Goal: Information Seeking & Learning: Learn about a topic

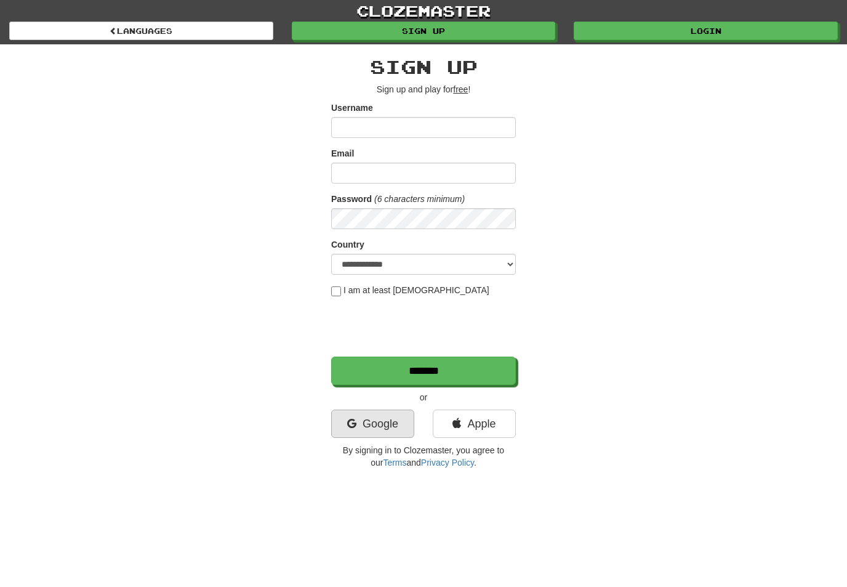
click at [380, 427] on link "Google" at bounding box center [372, 423] width 83 height 28
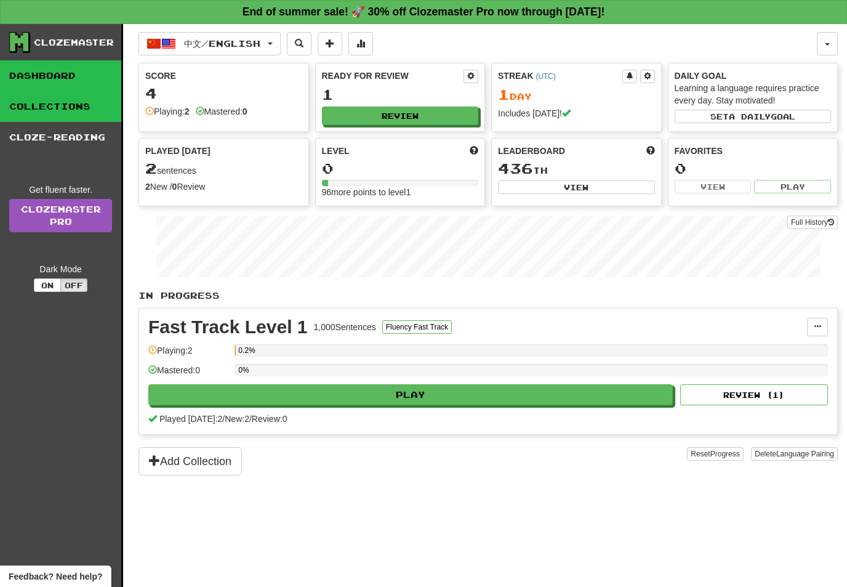
click at [73, 113] on link "Collections" at bounding box center [60, 106] width 121 height 31
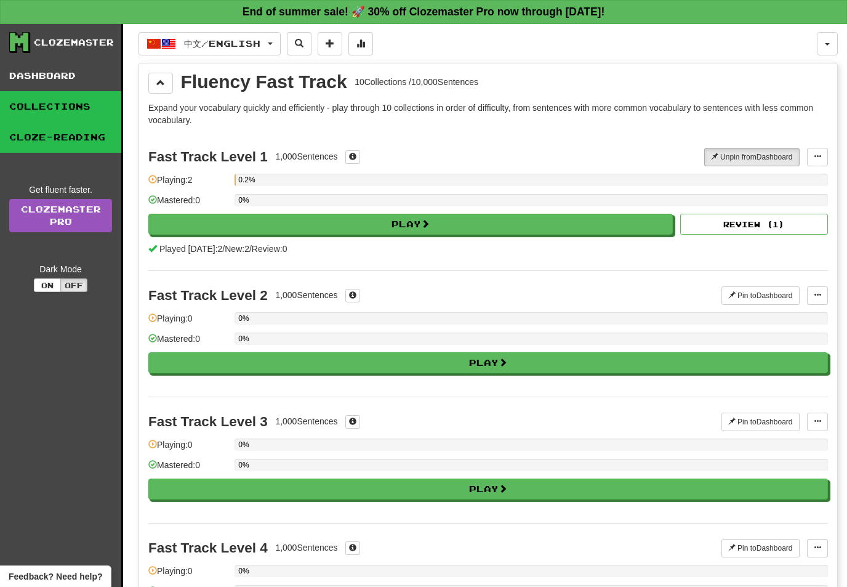
click at [78, 140] on link "Cloze-Reading" at bounding box center [60, 137] width 121 height 31
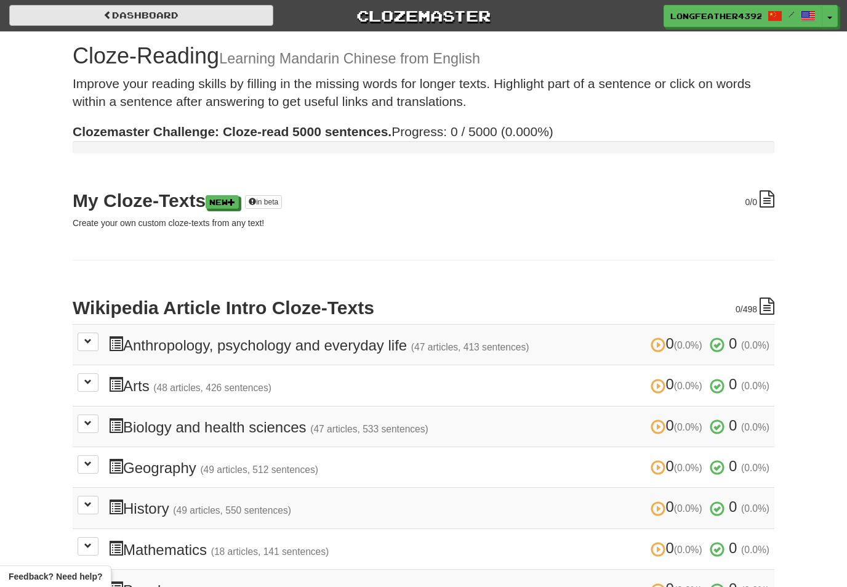
click at [110, 18] on span at bounding box center [107, 14] width 9 height 9
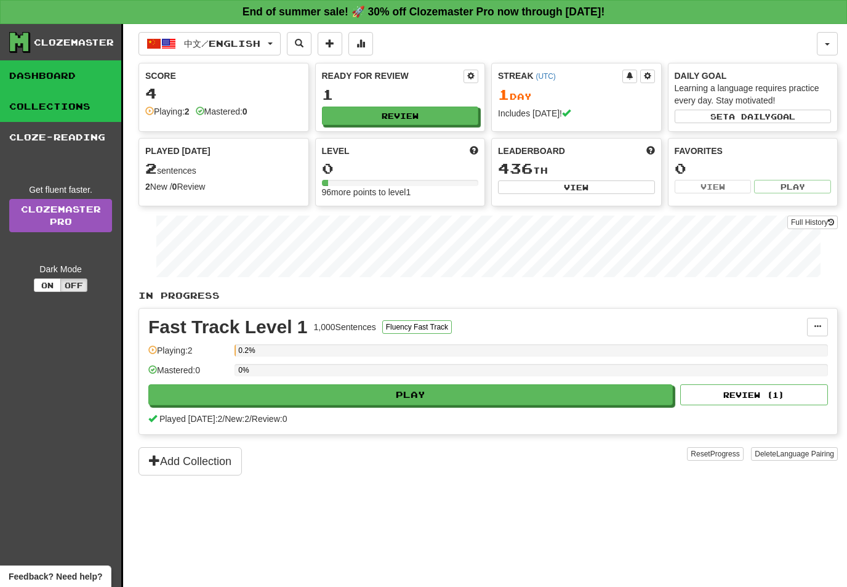
click at [74, 112] on link "Collections" at bounding box center [60, 106] width 121 height 31
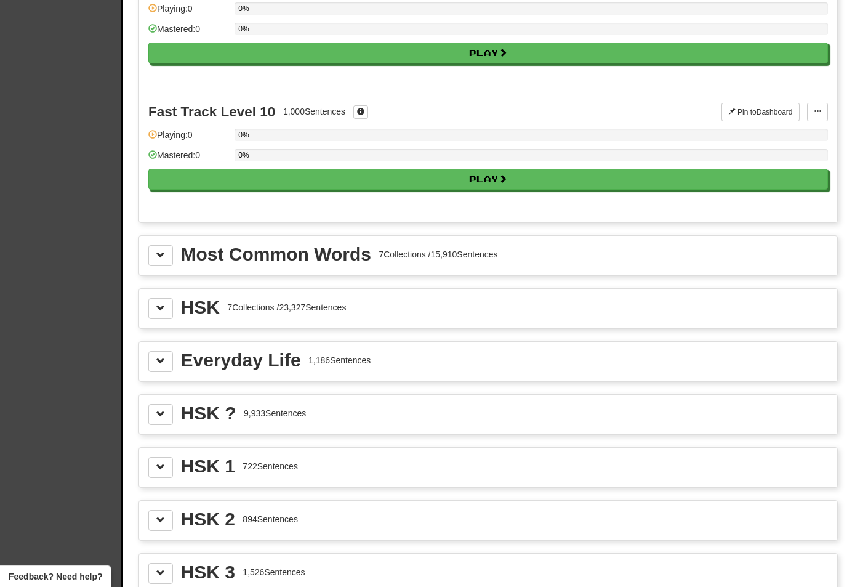
scroll to position [1194, 0]
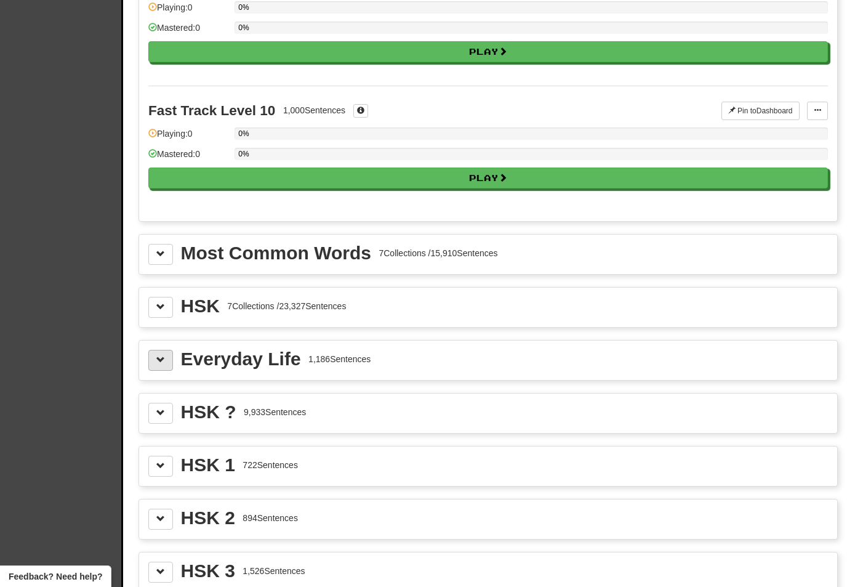
click at [149, 356] on button at bounding box center [160, 360] width 25 height 21
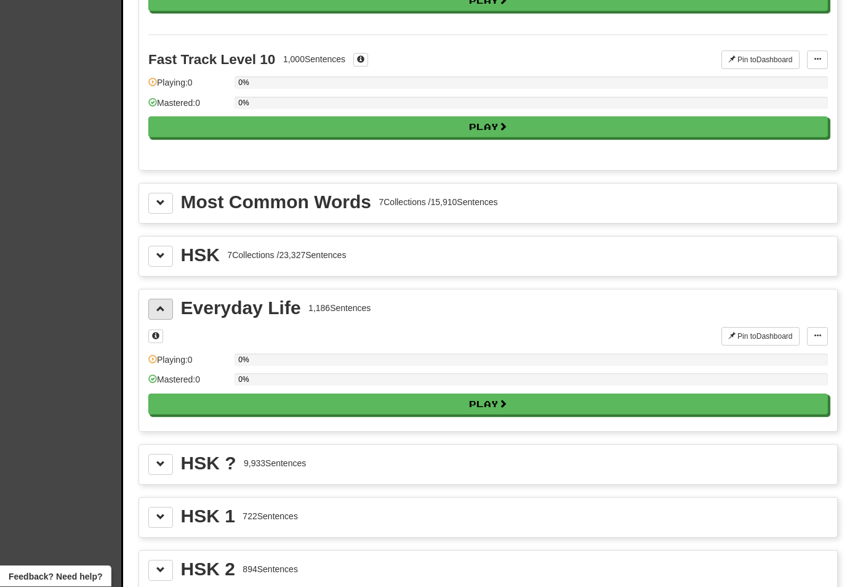
scroll to position [1245, 0]
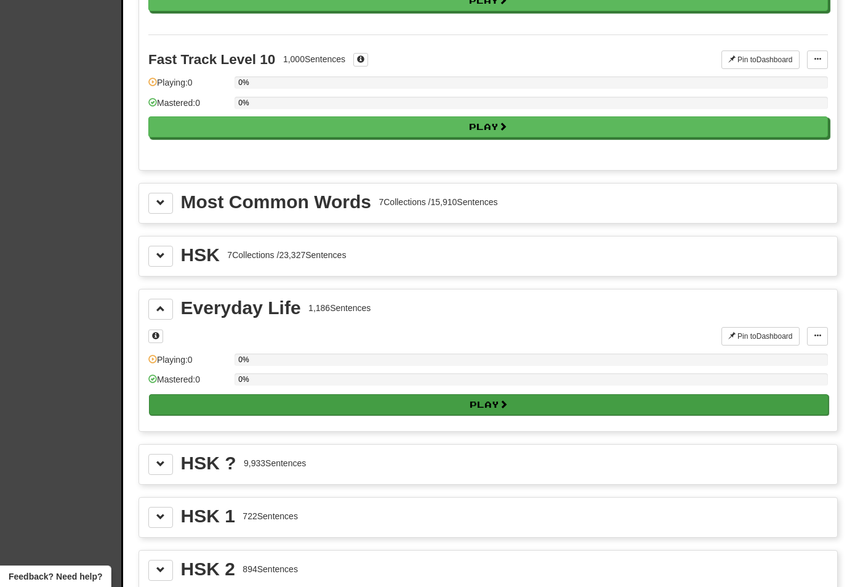
click at [311, 396] on button "Play" at bounding box center [489, 404] width 680 height 21
select select "**"
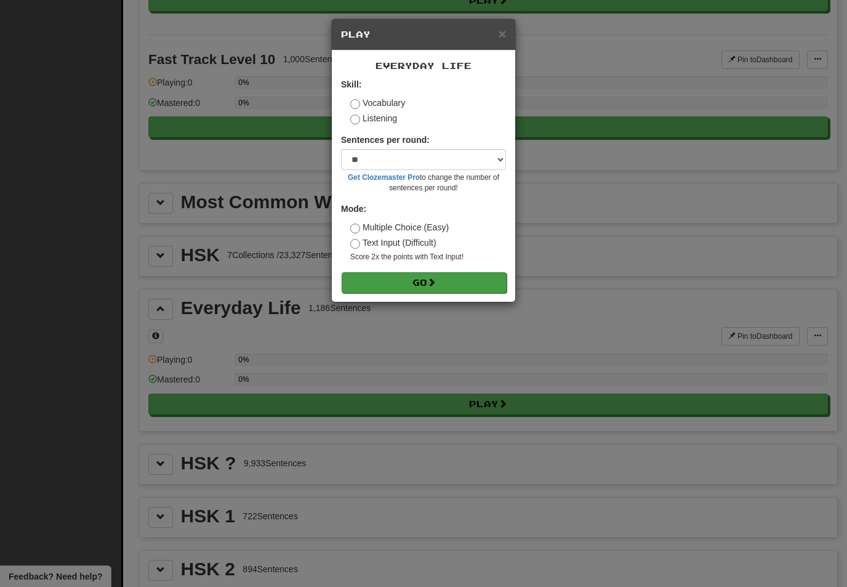
click at [447, 286] on button "Go" at bounding box center [424, 282] width 165 height 21
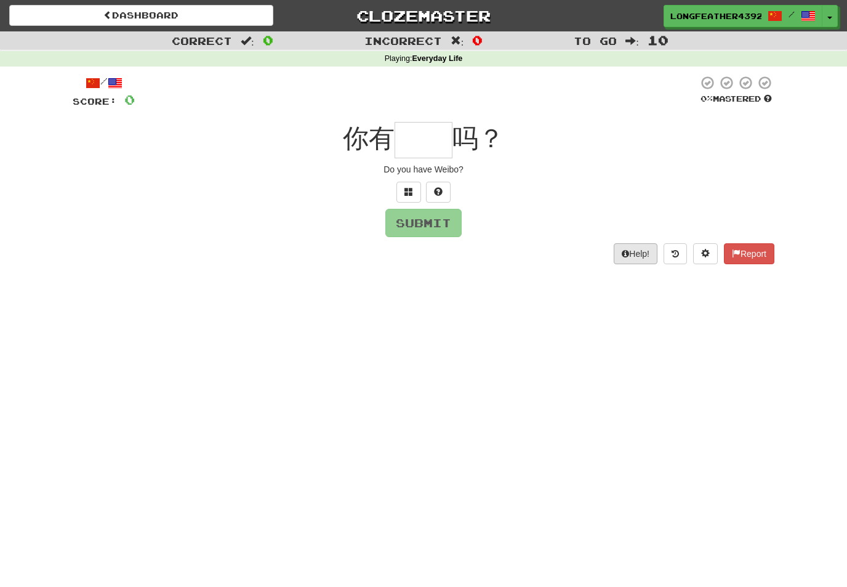
click at [630, 258] on button "Help!" at bounding box center [636, 253] width 44 height 21
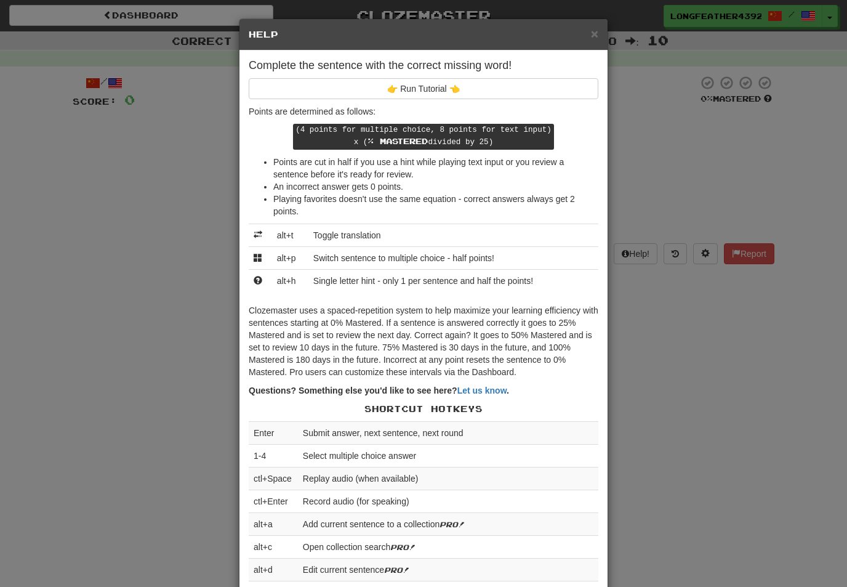
click at [653, 356] on div "× Help Complete the sentence with the correct missing word! 👉 Run Tutorial 👈 Po…" at bounding box center [423, 293] width 847 height 587
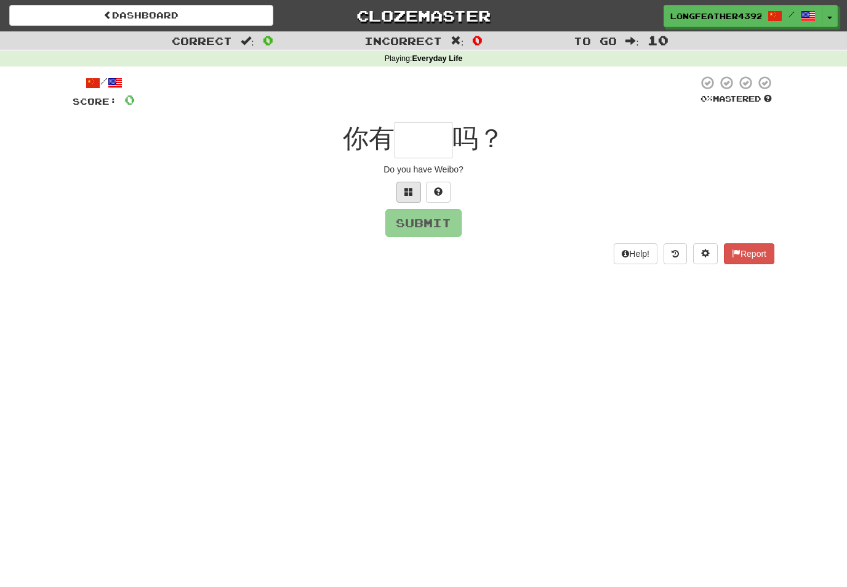
click at [402, 196] on button at bounding box center [408, 192] width 25 height 21
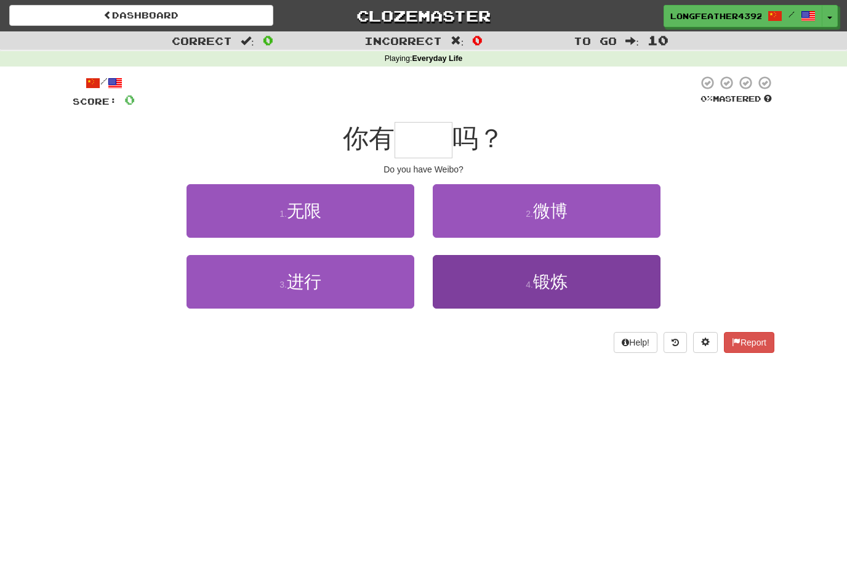
click at [552, 278] on span "锻炼" at bounding box center [550, 281] width 34 height 19
type input "**"
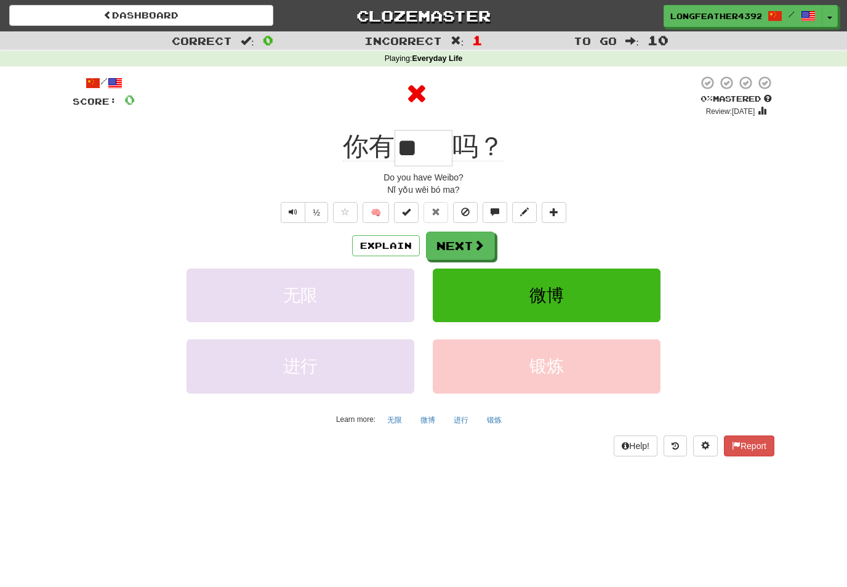
click at [449, 240] on button "Next" at bounding box center [460, 245] width 69 height 28
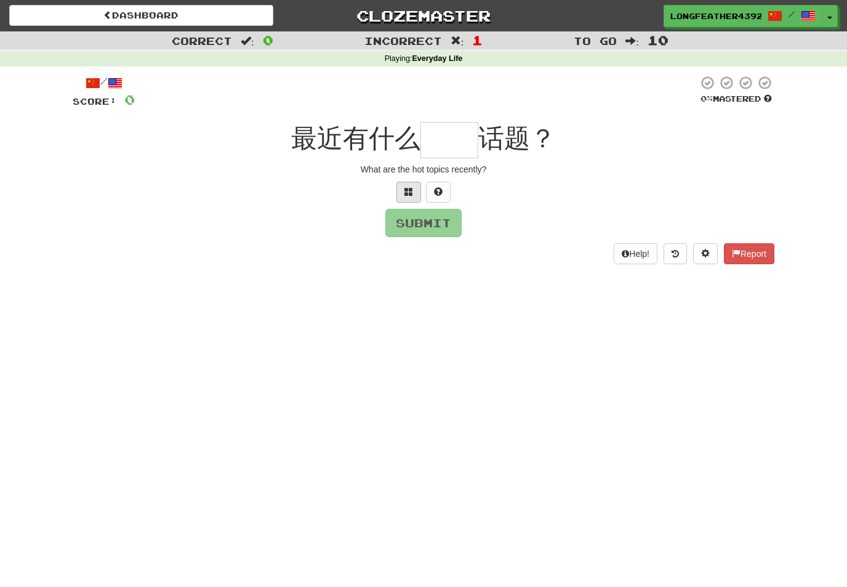
click at [403, 189] on button at bounding box center [408, 192] width 25 height 21
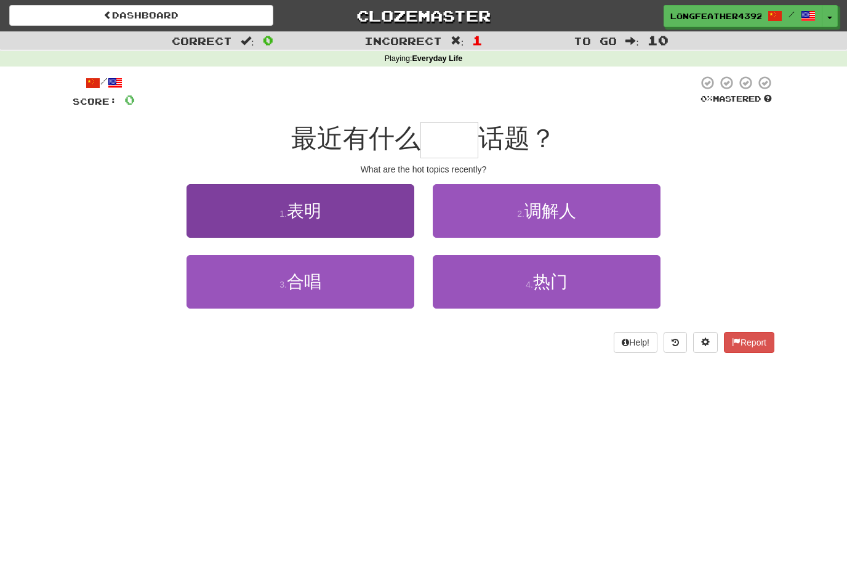
click at [361, 220] on button "1 . 表明" at bounding box center [301, 211] width 228 height 54
type input "**"
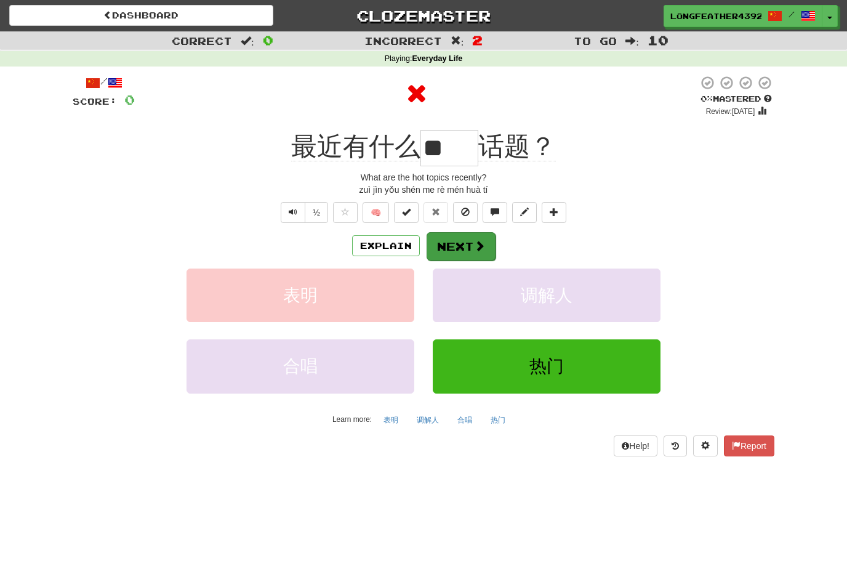
click at [454, 241] on button "Next" at bounding box center [461, 246] width 69 height 28
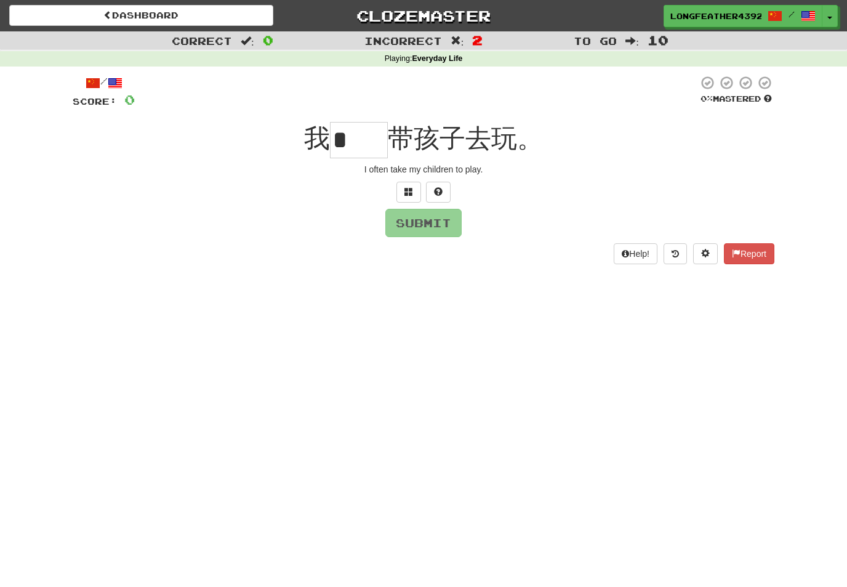
type input "*"
click at [403, 196] on button at bounding box center [408, 192] width 25 height 21
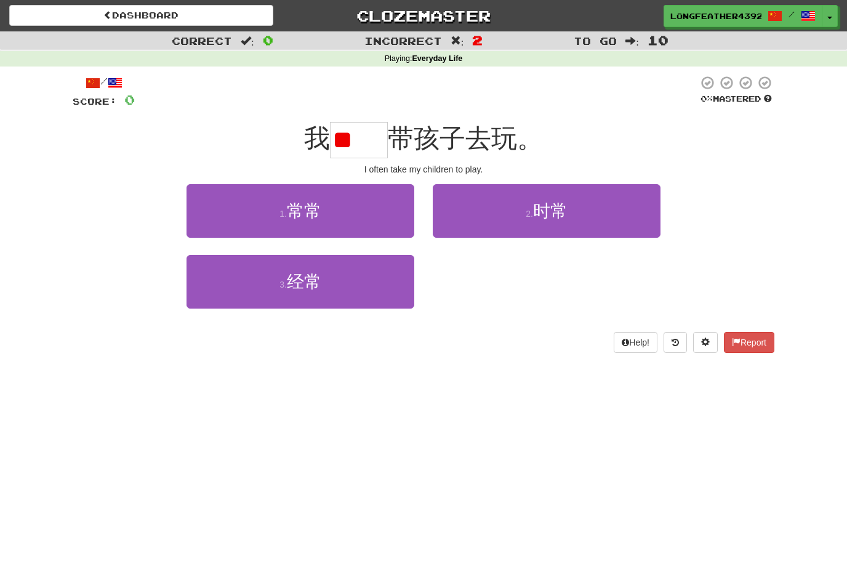
click at [513, 315] on div "3 . 经常" at bounding box center [423, 290] width 739 height 71
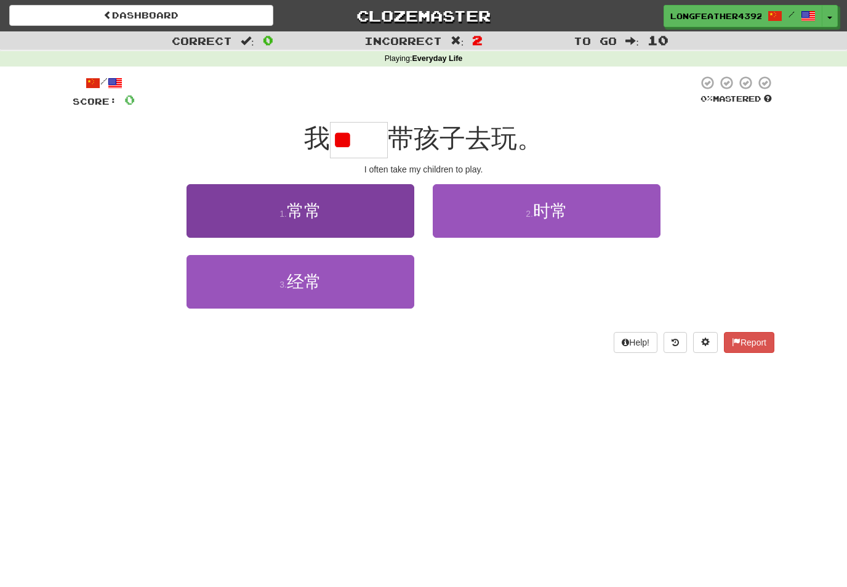
click at [368, 209] on button "1 . 常常" at bounding box center [301, 211] width 228 height 54
type input "**"
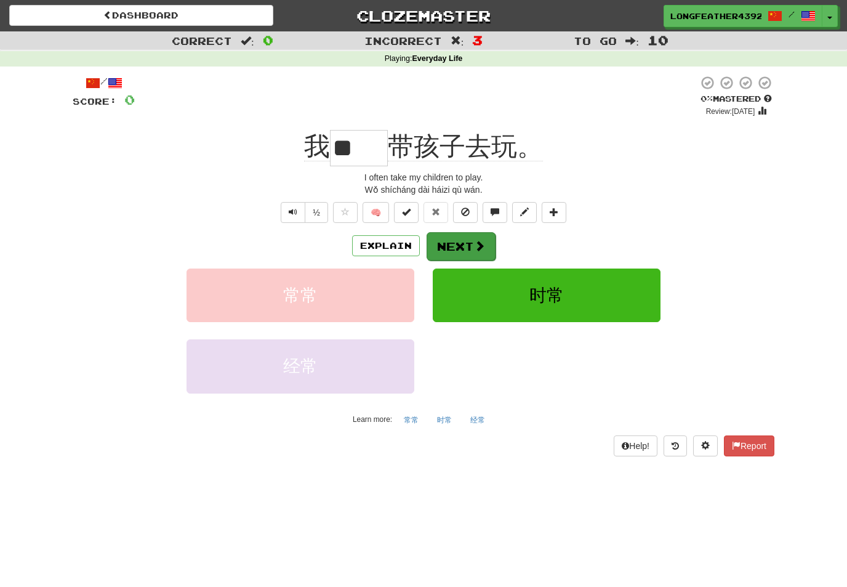
click at [470, 253] on button "Next" at bounding box center [461, 246] width 69 height 28
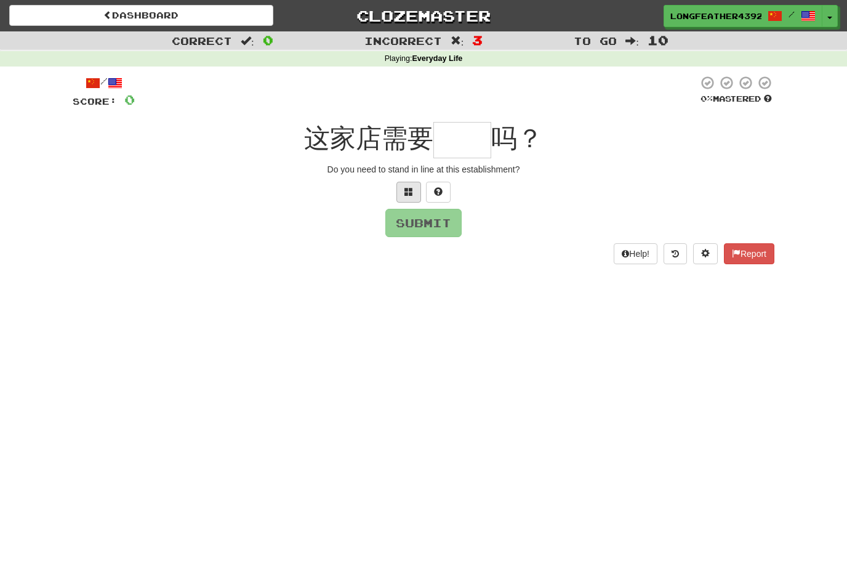
click at [401, 183] on button at bounding box center [408, 192] width 25 height 21
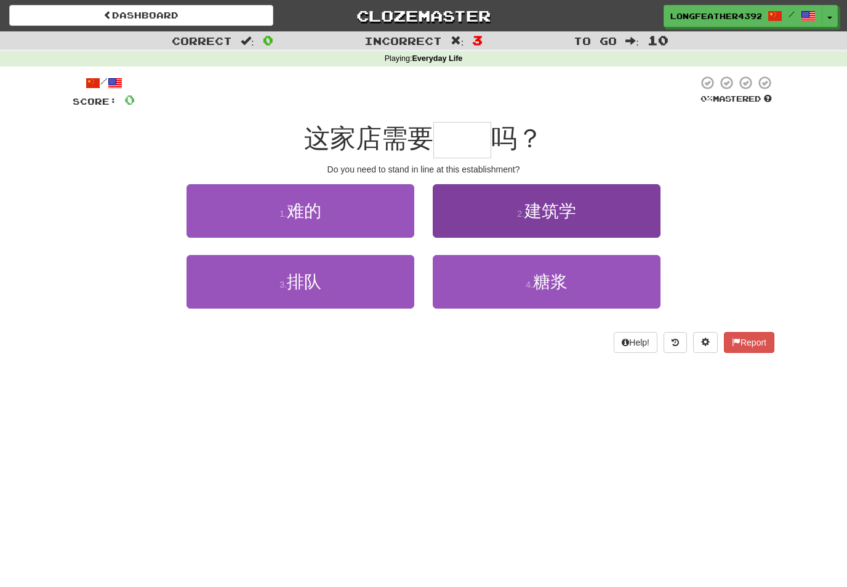
click at [577, 195] on button "2 . 建筑学" at bounding box center [547, 211] width 228 height 54
type input "**"
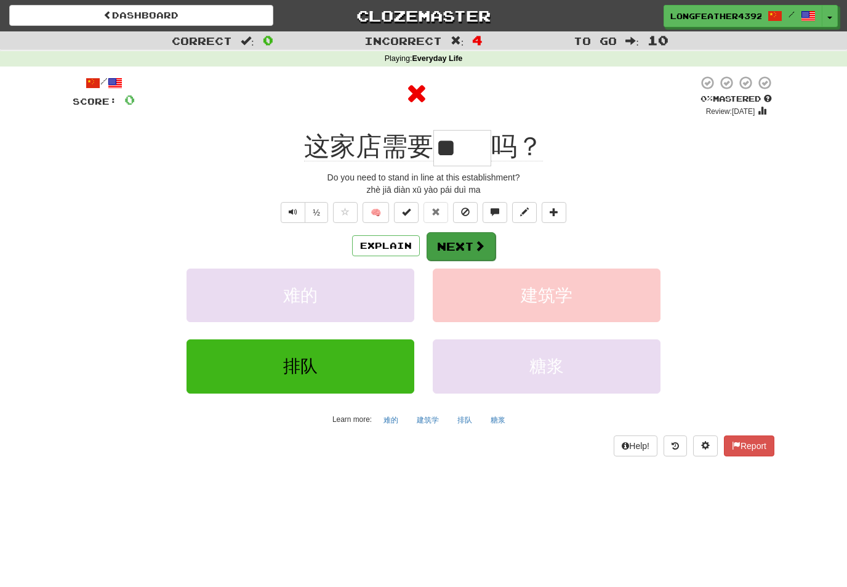
click at [462, 238] on button "Next" at bounding box center [461, 246] width 69 height 28
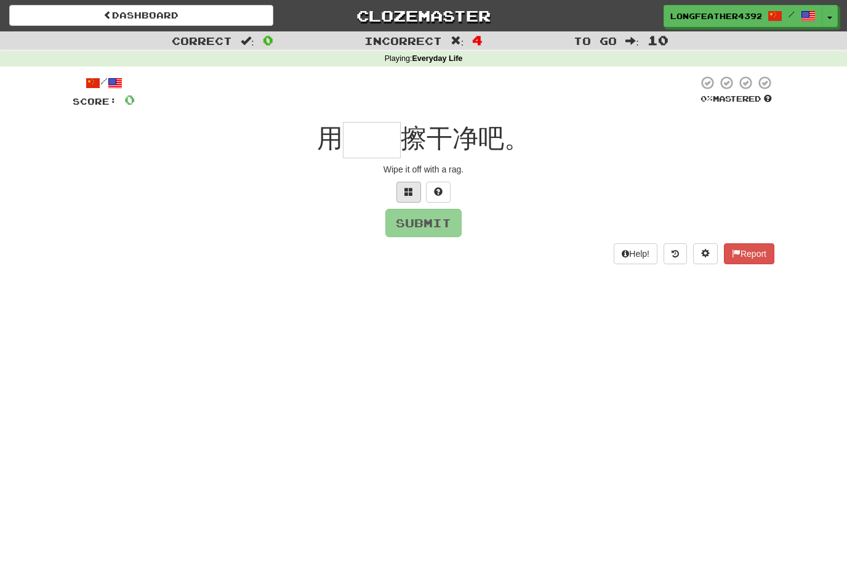
click at [403, 195] on button at bounding box center [408, 192] width 25 height 21
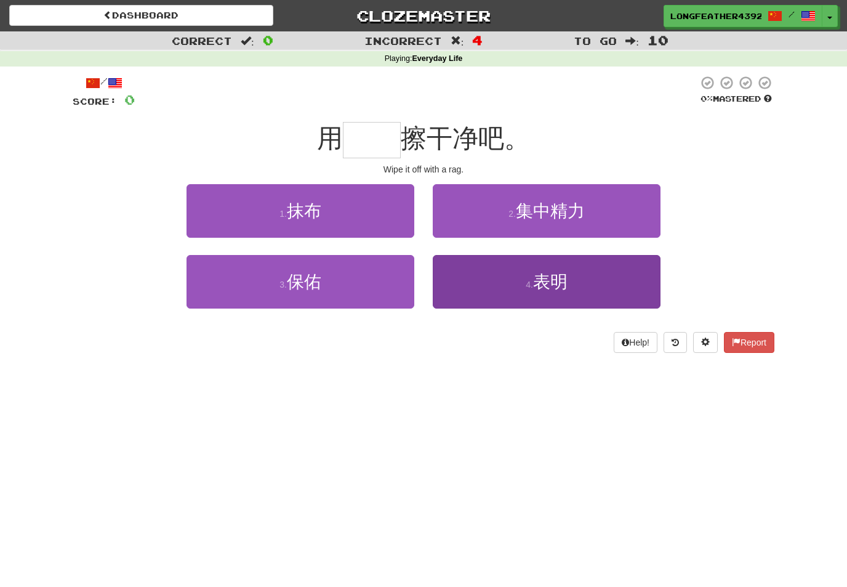
click at [548, 276] on span "表明" at bounding box center [550, 281] width 34 height 19
type input "**"
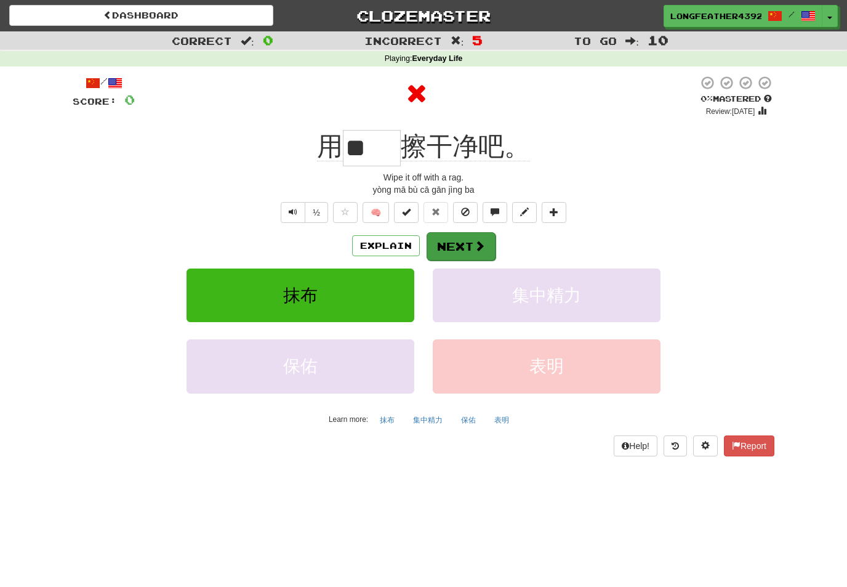
click at [454, 245] on button "Next" at bounding box center [461, 246] width 69 height 28
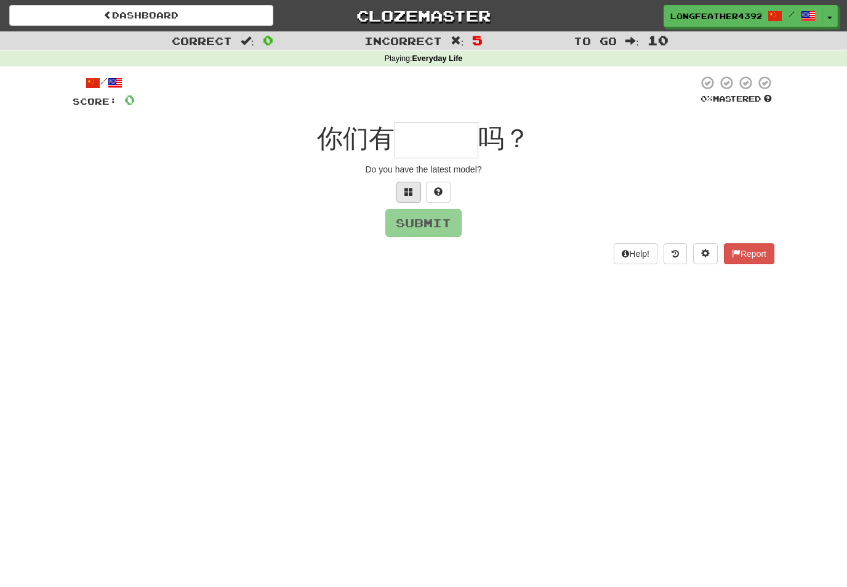
click at [404, 188] on button at bounding box center [408, 192] width 25 height 21
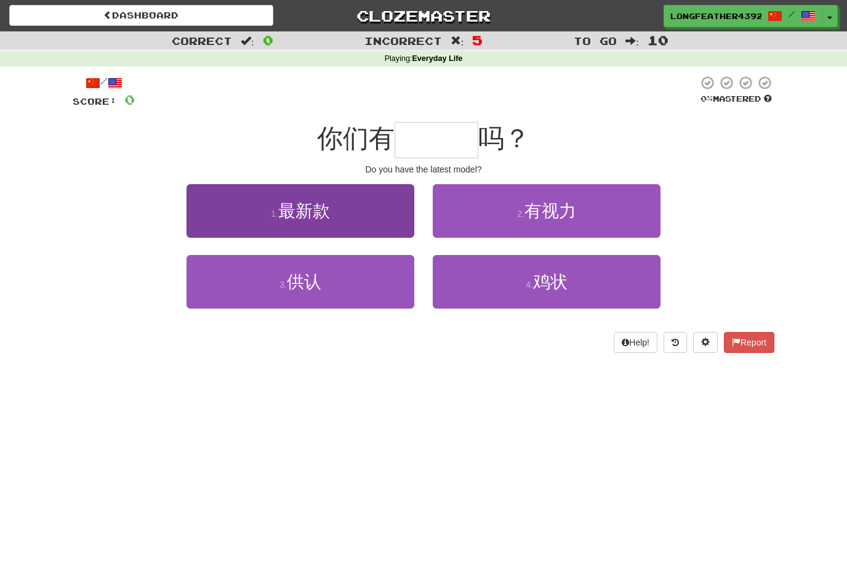
click at [364, 213] on button "1 . 最新款" at bounding box center [301, 211] width 228 height 54
type input "***"
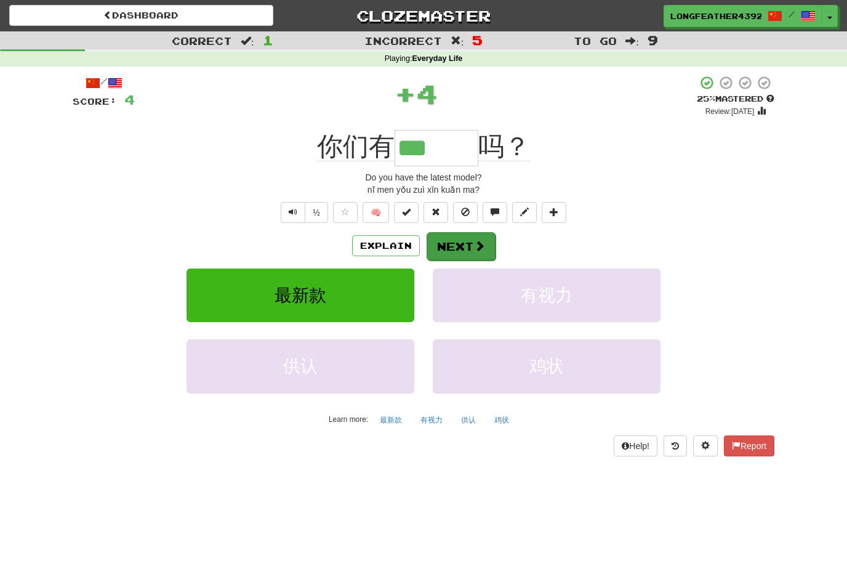
click at [463, 245] on button "Next" at bounding box center [461, 246] width 69 height 28
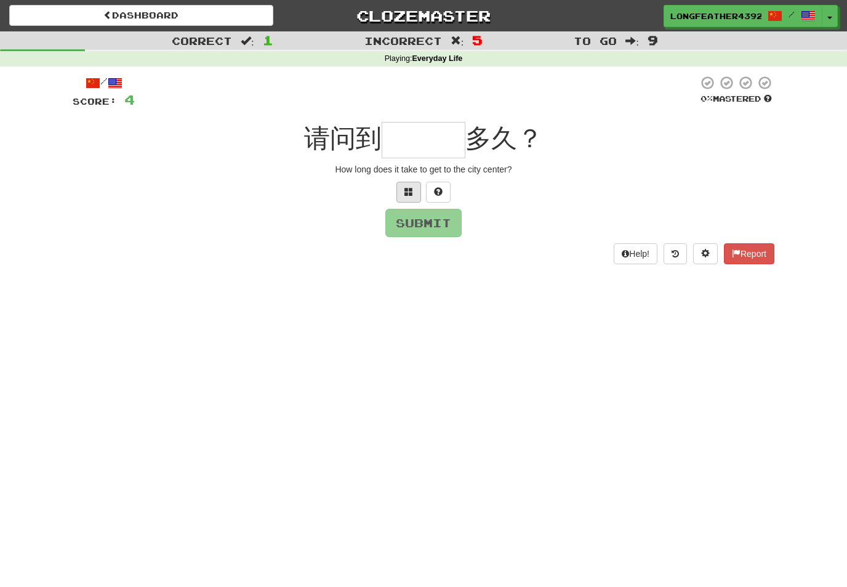
click at [409, 187] on span at bounding box center [408, 191] width 9 height 9
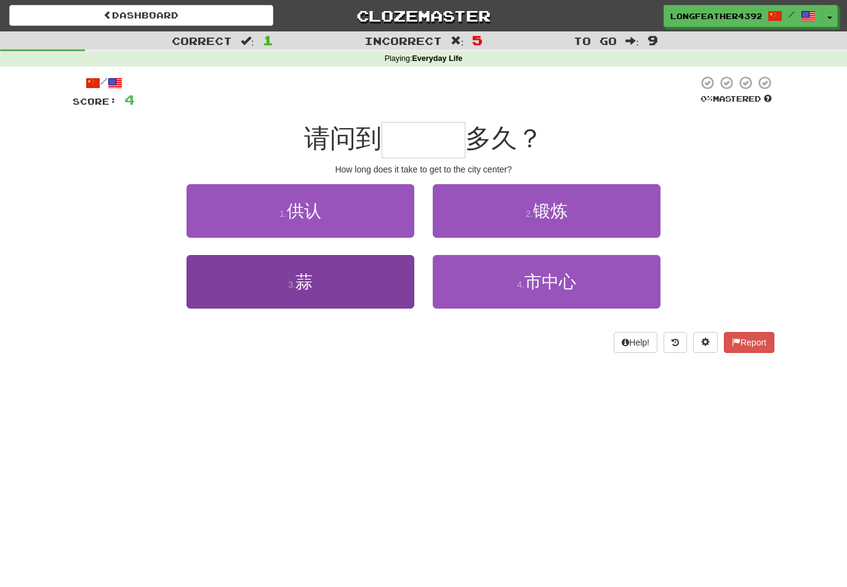
click at [361, 280] on button "3 . 蒜" at bounding box center [301, 282] width 228 height 54
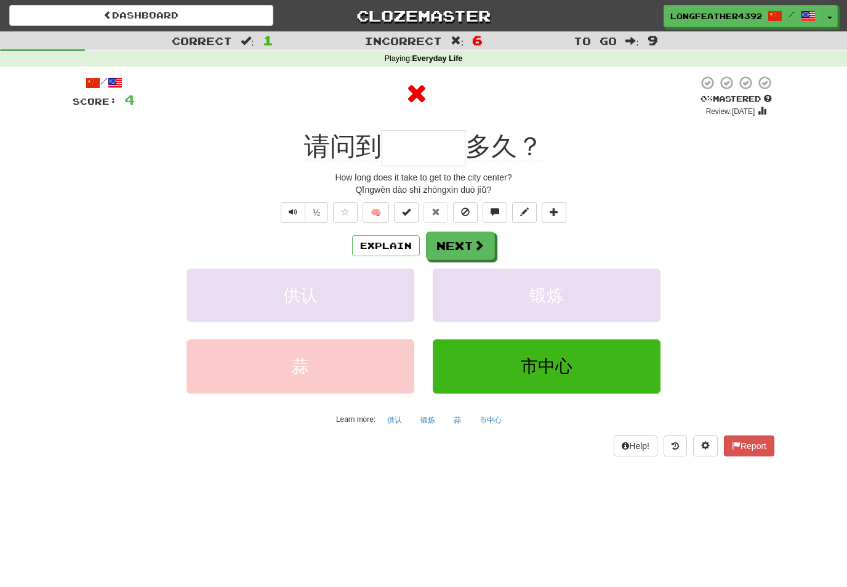
type input "***"
click at [474, 240] on span at bounding box center [479, 245] width 11 height 11
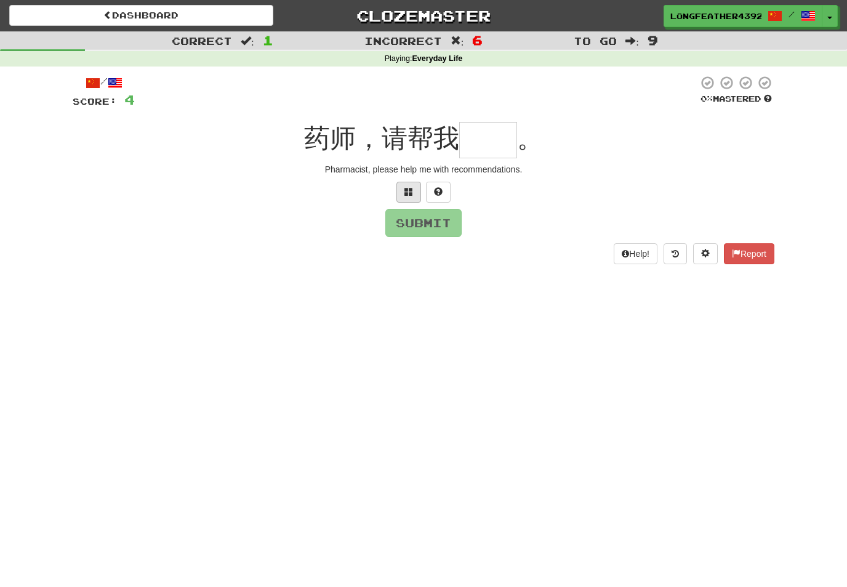
click at [401, 187] on button at bounding box center [408, 192] width 25 height 21
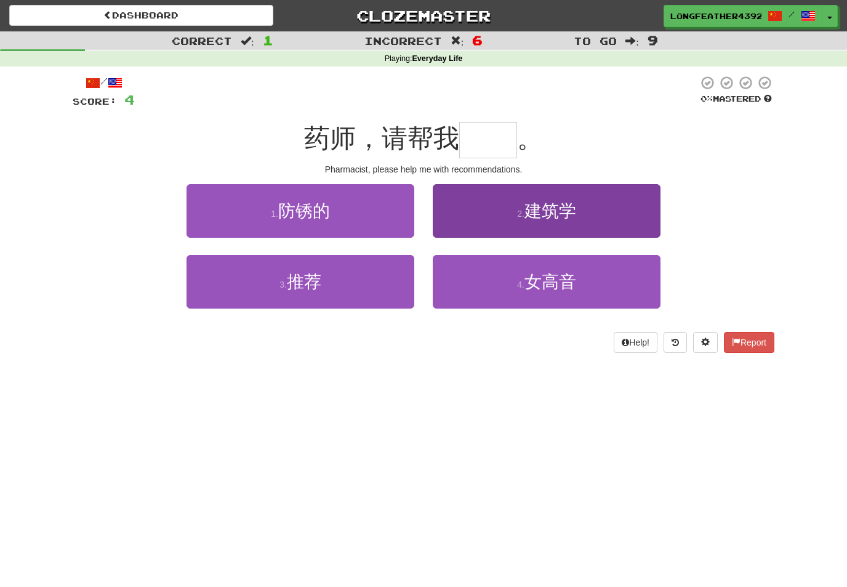
click at [606, 214] on button "2 . 建筑学" at bounding box center [547, 211] width 228 height 54
type input "**"
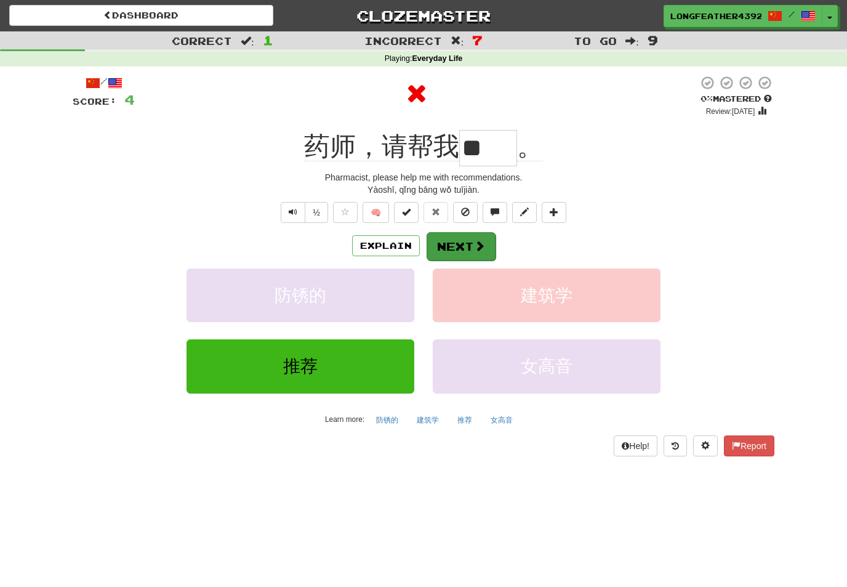
click at [469, 245] on button "Next" at bounding box center [461, 246] width 69 height 28
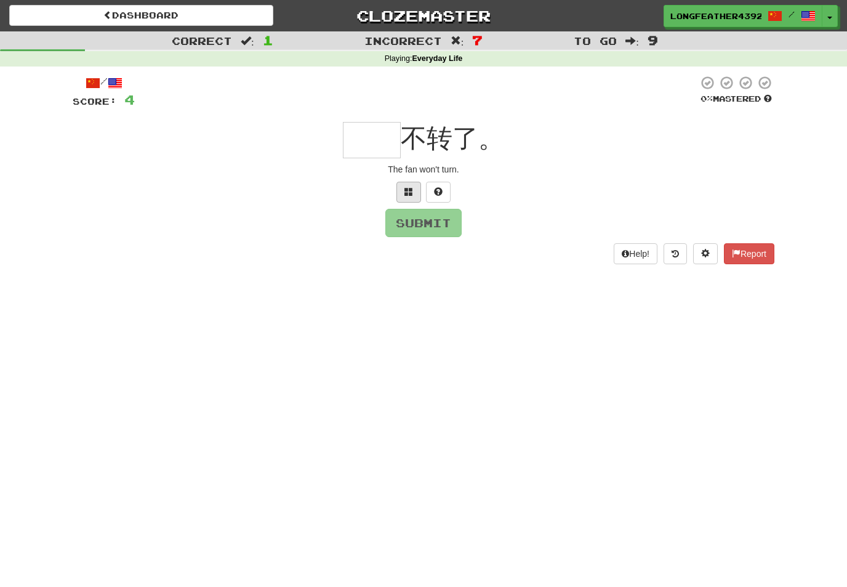
click at [402, 188] on button at bounding box center [408, 192] width 25 height 21
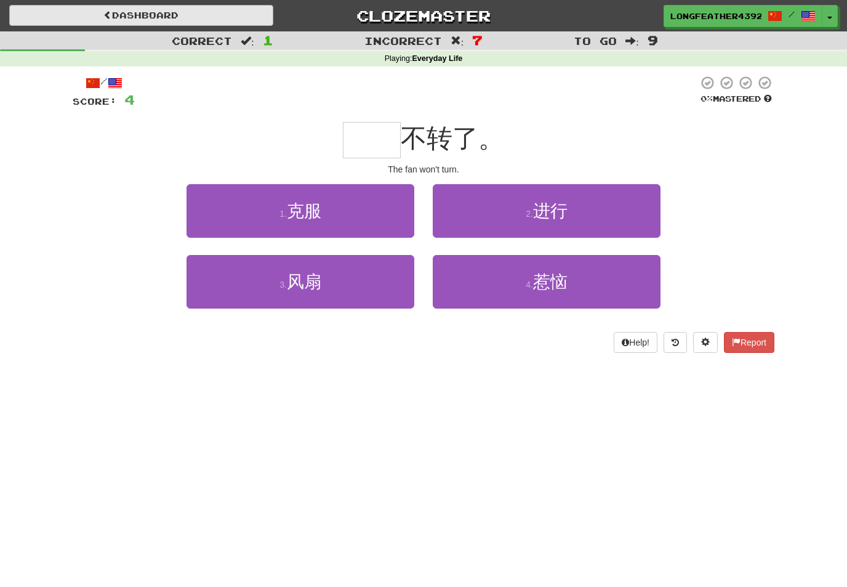
click at [211, 20] on link "Dashboard" at bounding box center [141, 15] width 264 height 21
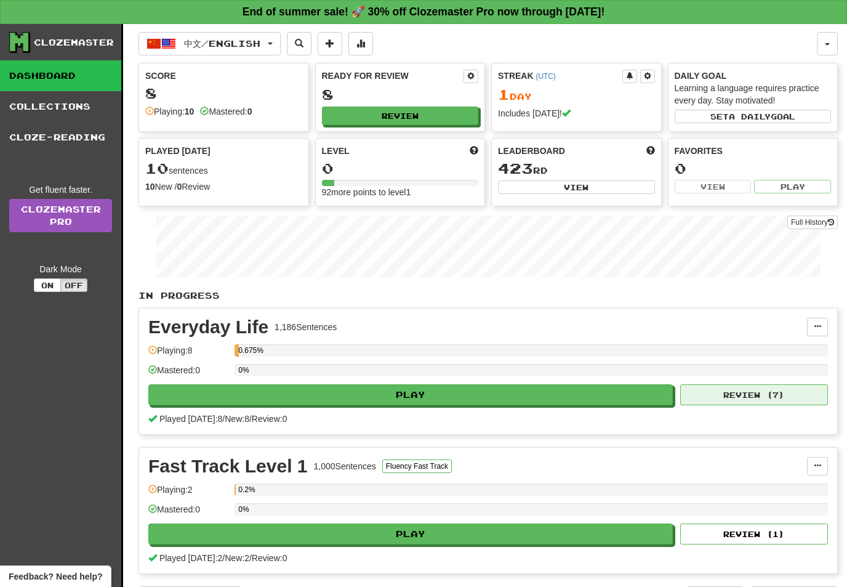
click at [792, 393] on button "Review ( 7 )" at bounding box center [754, 394] width 148 height 21
select select "**"
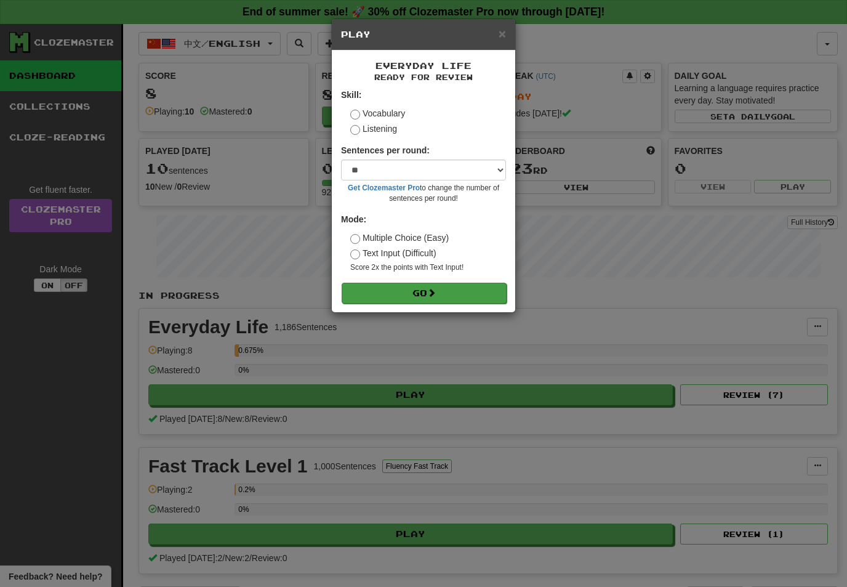
click at [469, 288] on button "Go" at bounding box center [424, 293] width 165 height 21
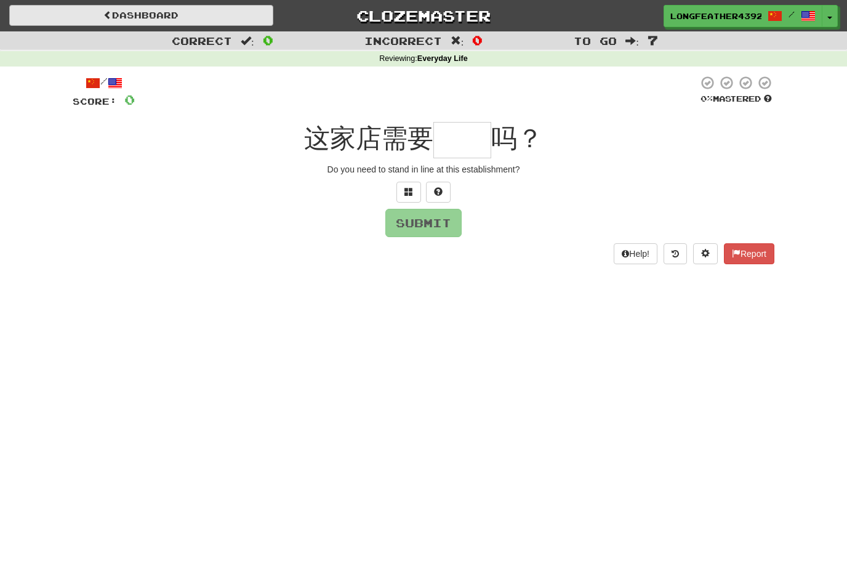
click at [191, 20] on link "Dashboard" at bounding box center [141, 15] width 264 height 21
